Goal: Navigation & Orientation: Find specific page/section

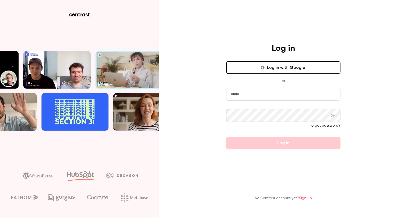
click at [252, 97] on input "email" at bounding box center [283, 94] width 114 height 13
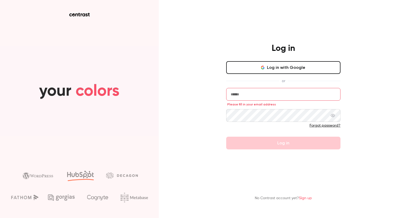
type input "**********"
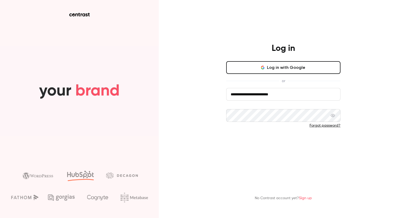
click at [264, 148] on button "Log in" at bounding box center [283, 143] width 114 height 13
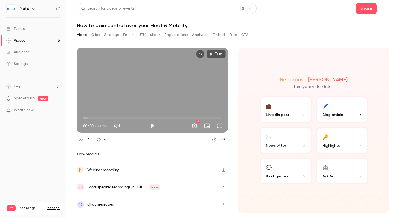
click at [19, 29] on div "Events" at bounding box center [15, 28] width 18 height 5
